Goal: Check status

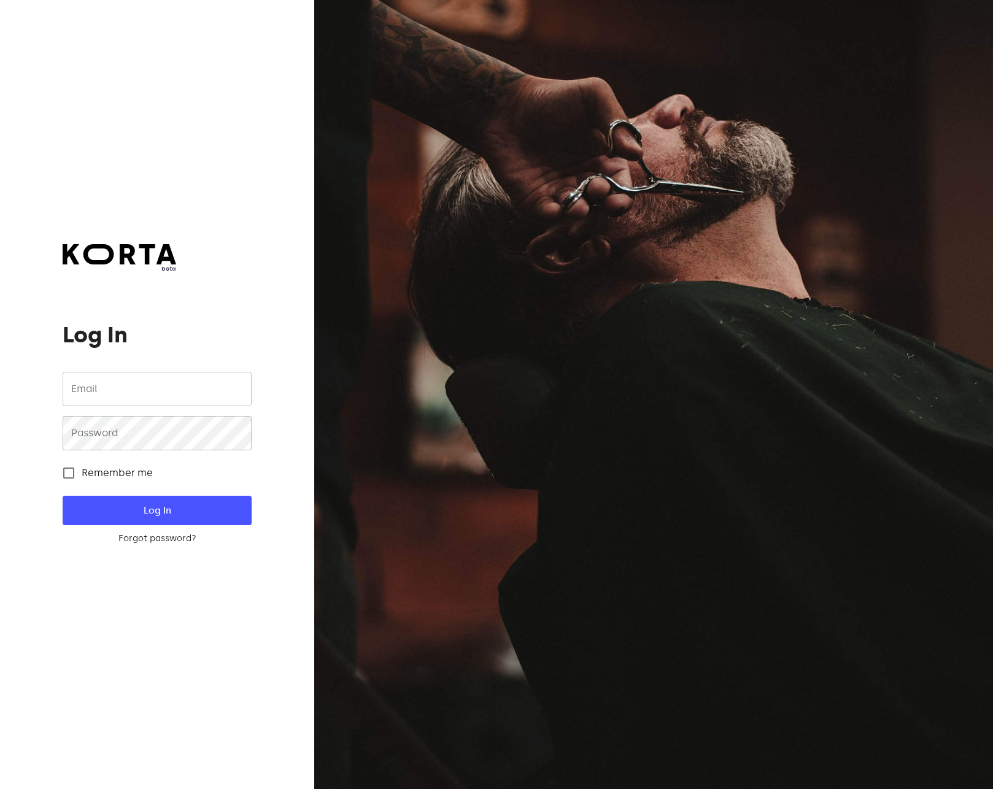
click at [117, 474] on span "Remember me" at bounding box center [117, 473] width 71 height 15
click at [82, 474] on input "Remember me" at bounding box center [69, 473] width 26 height 26
checkbox input "true"
click at [139, 398] on input "email" at bounding box center [157, 389] width 188 height 34
type input "[EMAIL_ADDRESS][DOMAIN_NAME]"
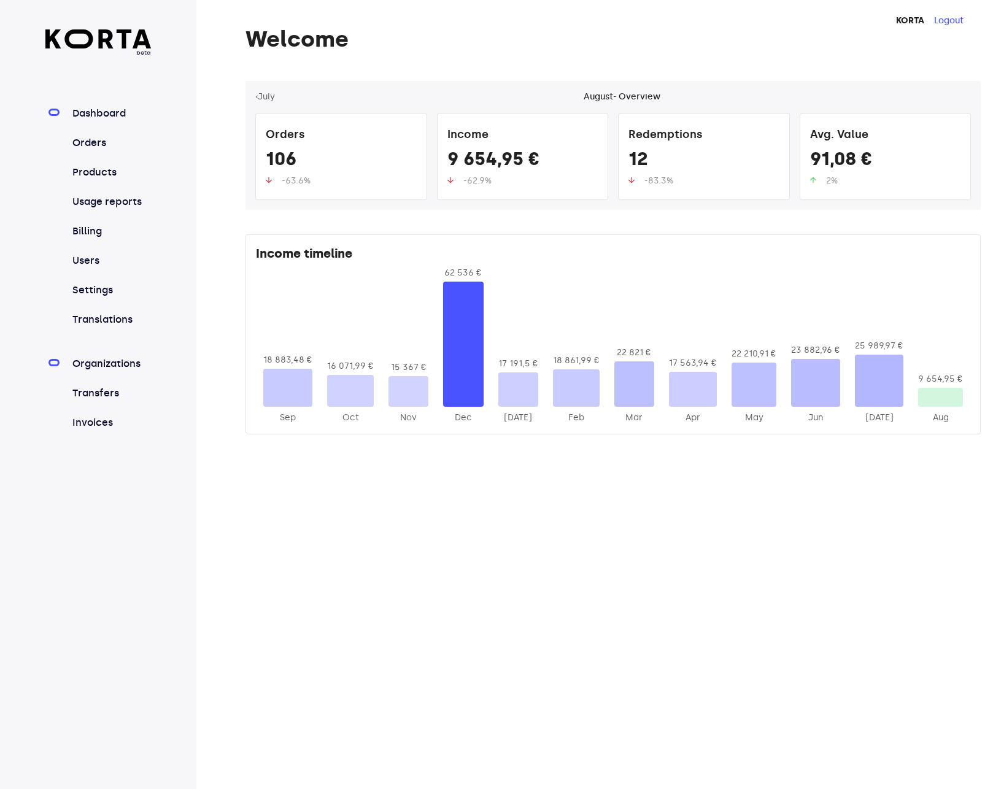
click at [118, 358] on link "Organizations" at bounding box center [111, 364] width 82 height 15
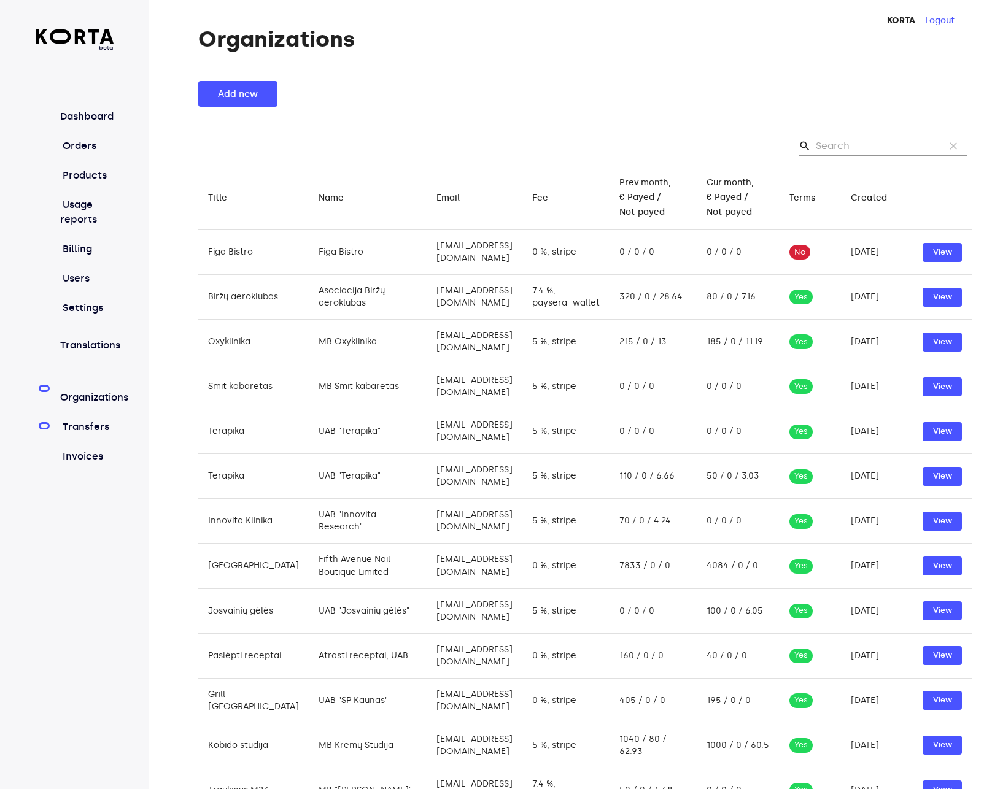
click at [106, 420] on link "Transfers" at bounding box center [86, 427] width 53 height 15
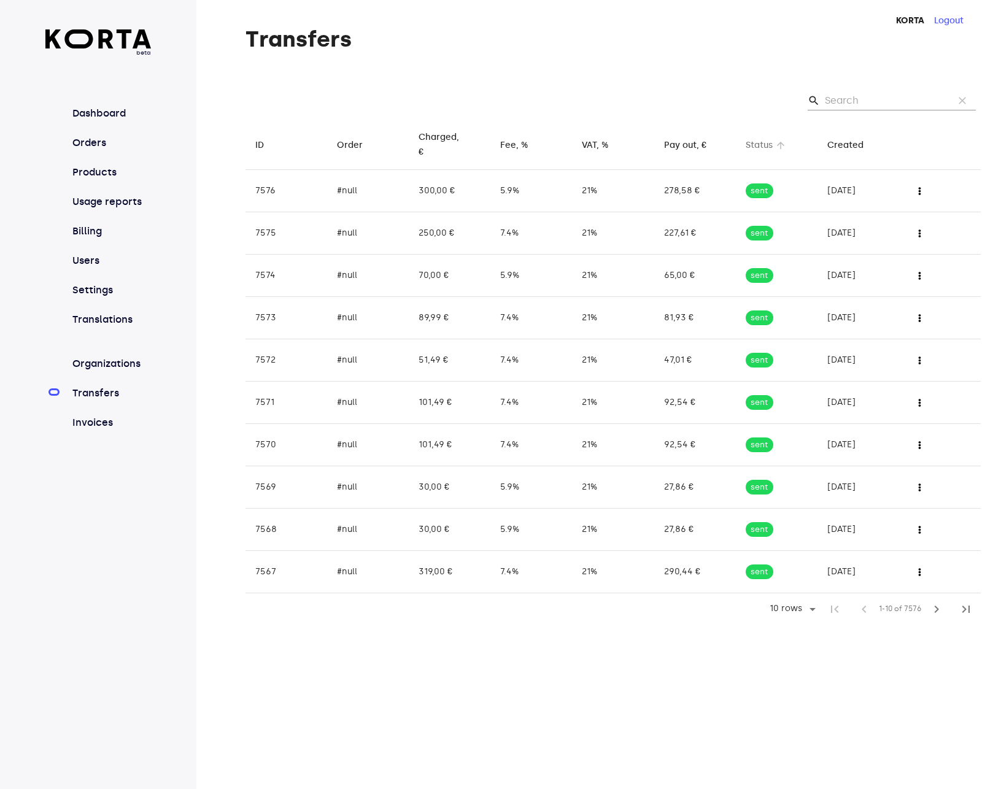
click at [755, 141] on div "Status" at bounding box center [759, 145] width 27 height 15
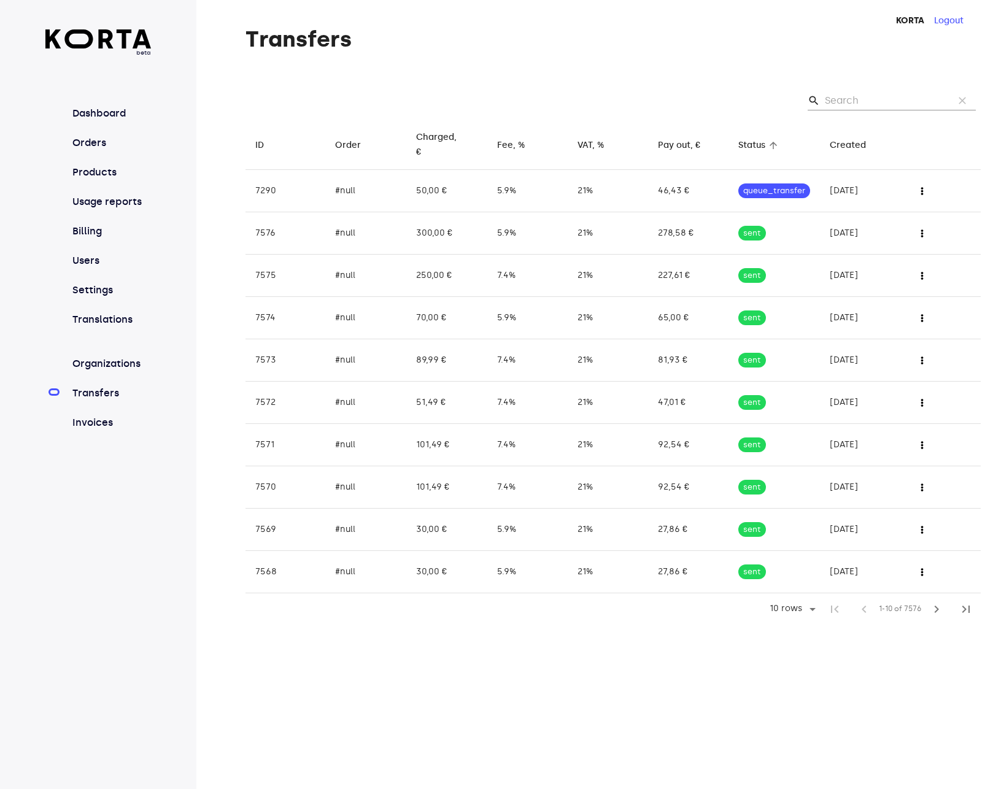
click at [755, 141] on div "Status" at bounding box center [751, 145] width 27 height 15
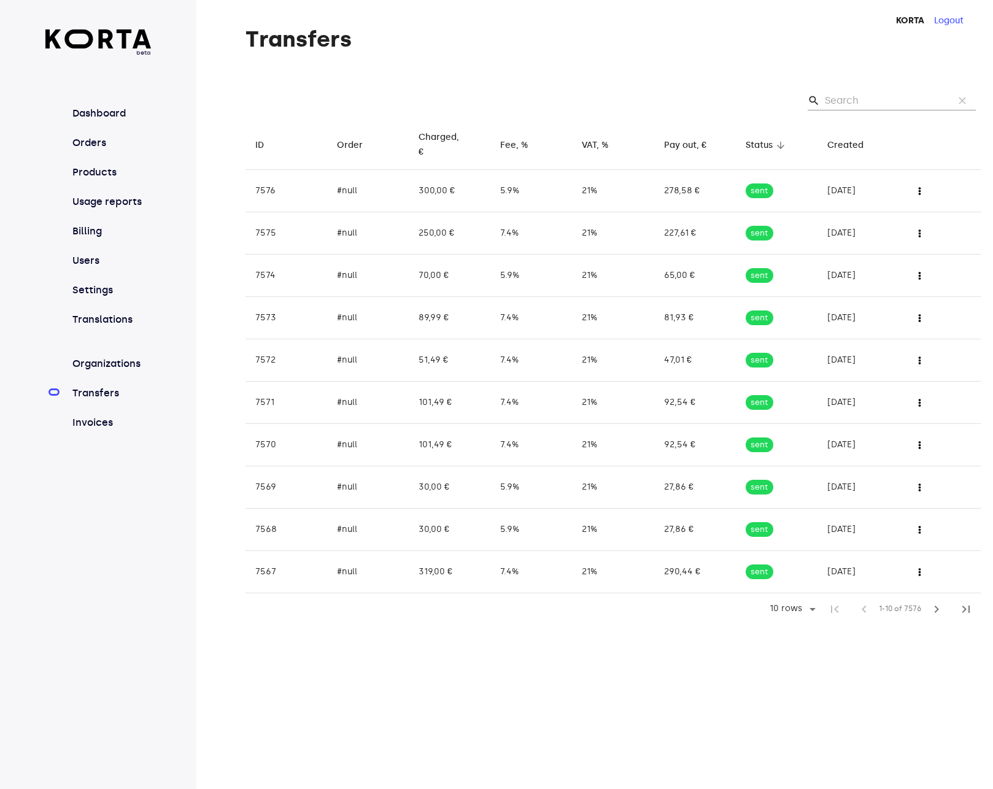
click at [750, 137] on th "Status arrow_downward" at bounding box center [777, 145] width 82 height 50
click at [750, 139] on div "Status" at bounding box center [759, 145] width 27 height 15
